Goal: Information Seeking & Learning: Learn about a topic

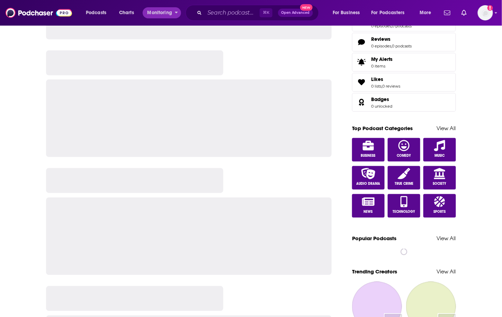
click at [181, 11] on button "Monitoring" at bounding box center [162, 12] width 38 height 11
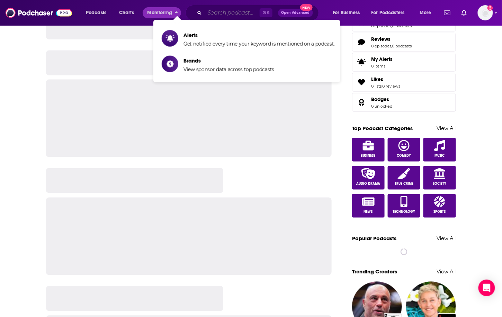
drag, startPoint x: 211, startPoint y: 12, endPoint x: 232, endPoint y: 11, distance: 21.2
click at [211, 12] on input "Search podcasts, credits, & more..." at bounding box center [232, 12] width 55 height 11
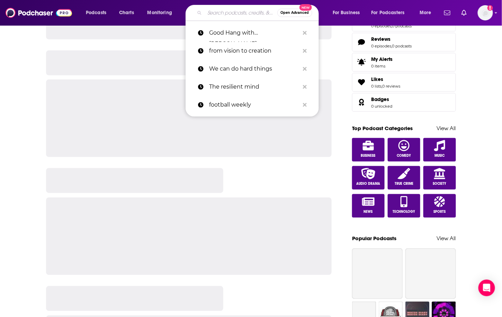
click at [233, 11] on input "Search podcasts, credits, & more..." at bounding box center [241, 12] width 73 height 11
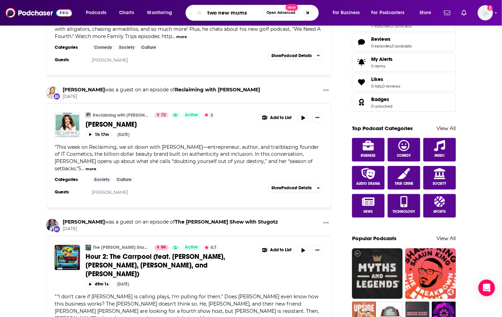
type input "two new mums"
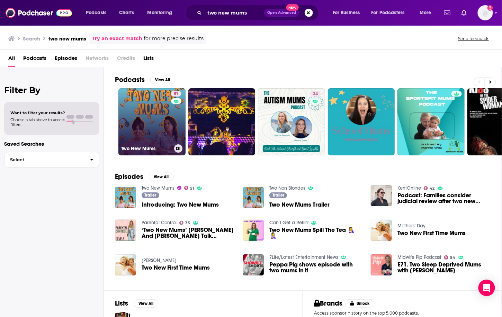
click at [163, 117] on link "51 Two New Mums" at bounding box center [151, 121] width 67 height 67
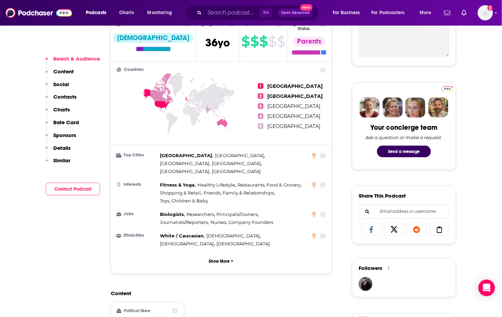
scroll to position [278, 0]
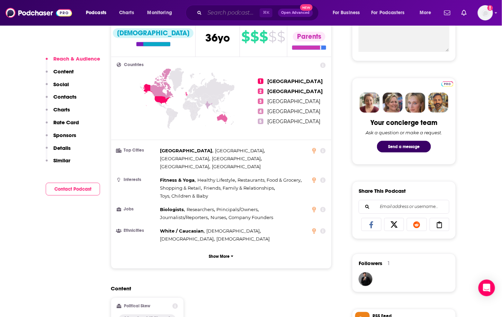
click at [237, 11] on input "Search podcasts, credits, & more..." at bounding box center [232, 12] width 55 height 11
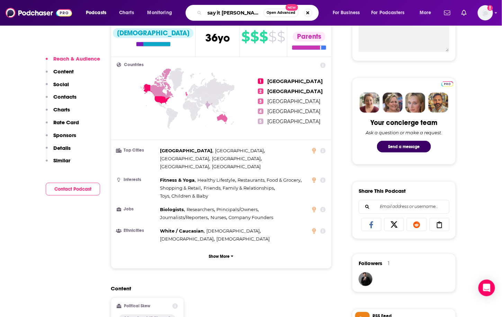
type input "say it southern"
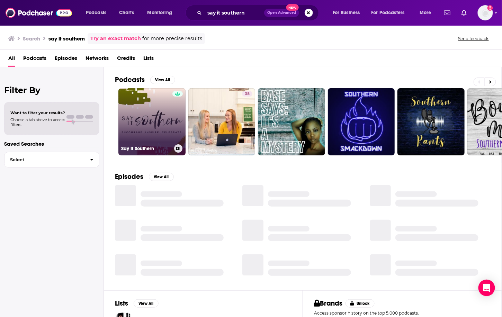
click at [158, 131] on link "Say It Southern" at bounding box center [151, 121] width 67 height 67
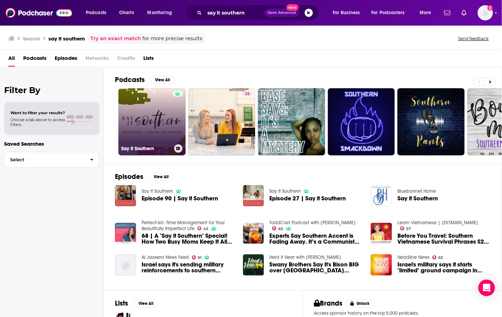
click at [142, 113] on link "Say It Southern" at bounding box center [151, 121] width 67 height 67
